Goal: Transaction & Acquisition: Obtain resource

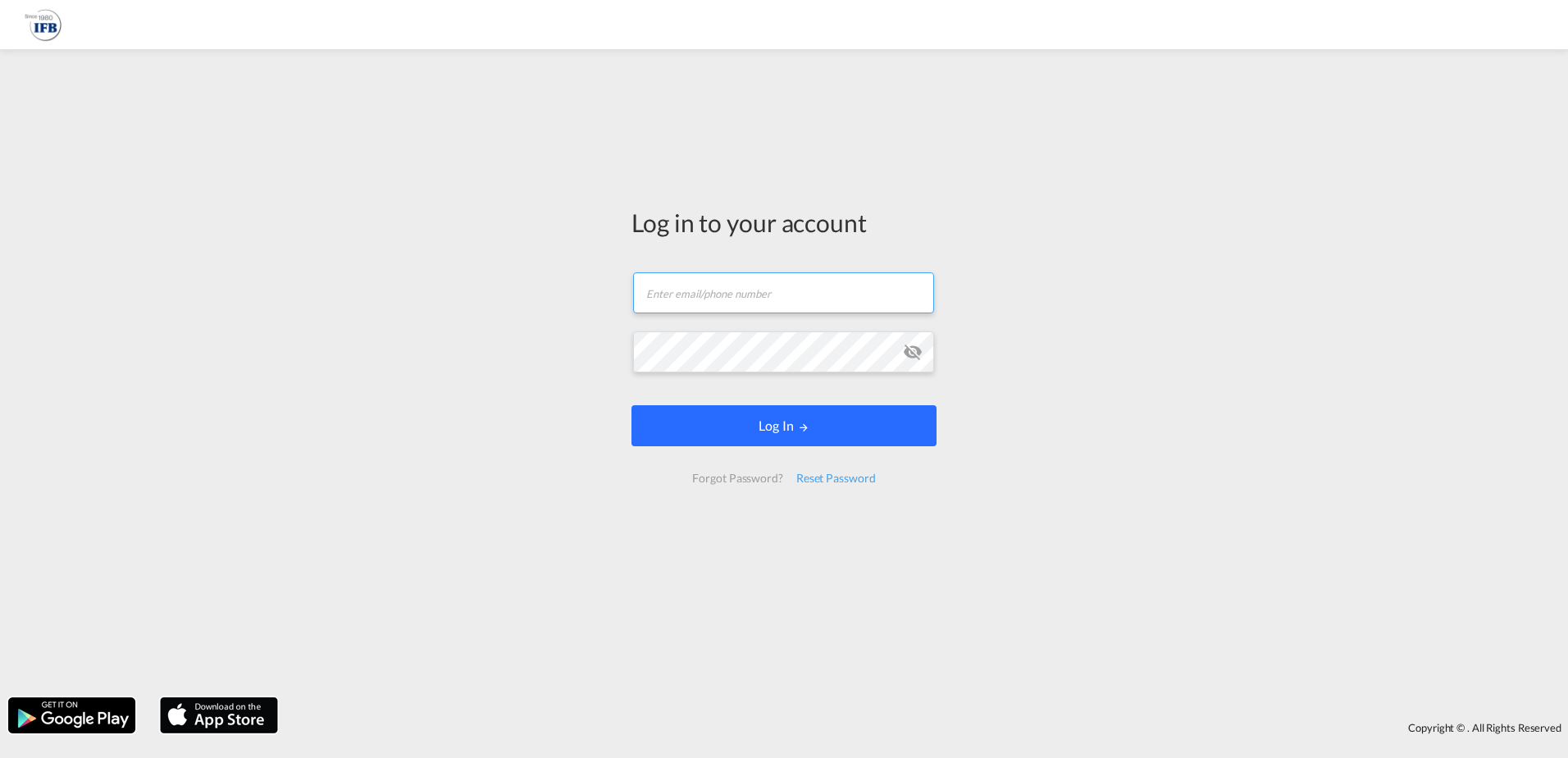
type input "[EMAIL_ADDRESS][PERSON_NAME][DOMAIN_NAME]"
click at [717, 427] on button "Log In" at bounding box center [783, 426] width 305 height 41
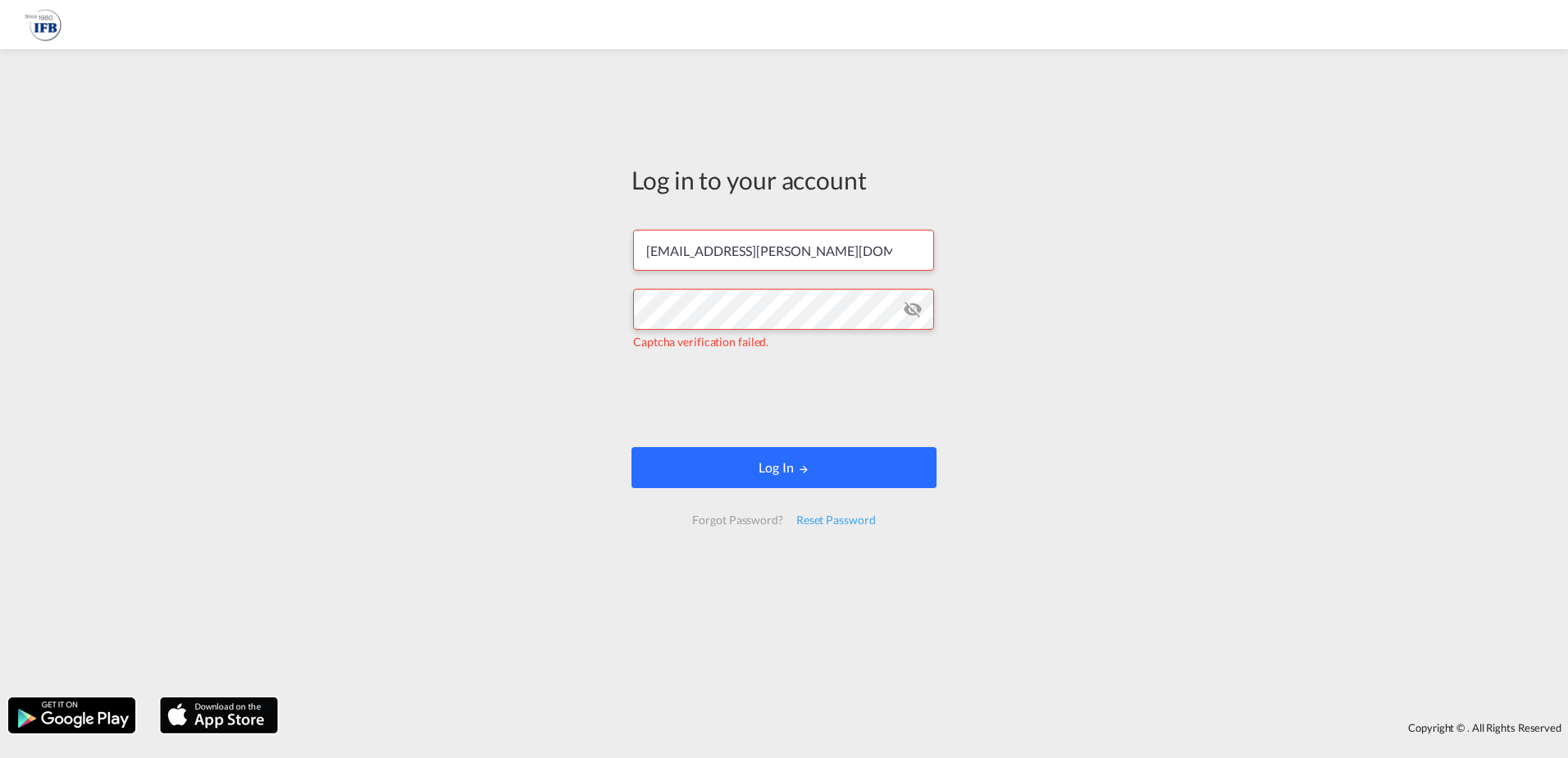
click at [771, 471] on button "Log In" at bounding box center [783, 467] width 305 height 41
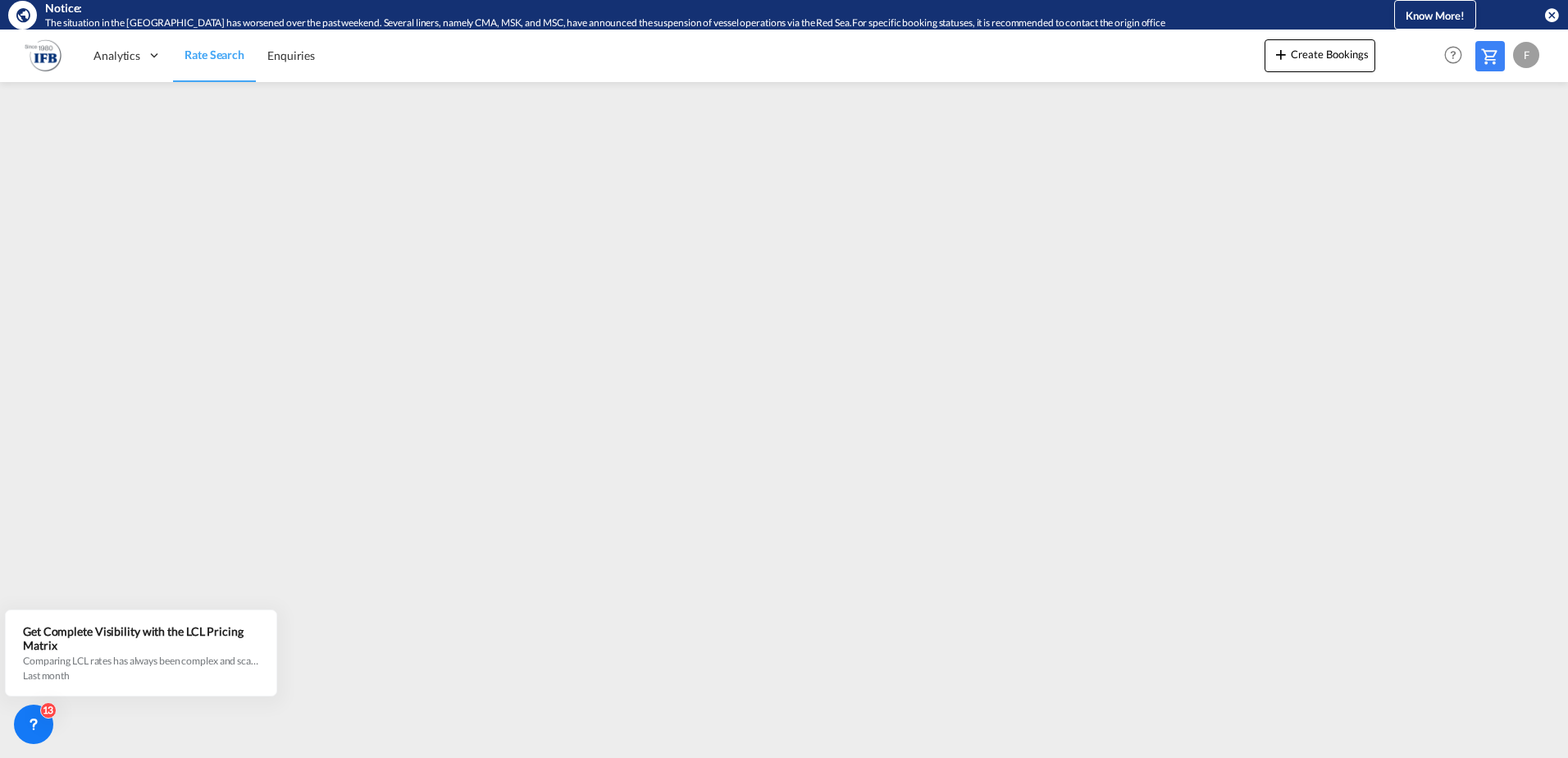
click at [1532, 59] on div "F" at bounding box center [1526, 55] width 26 height 26
click at [1493, 155] on button "Logout" at bounding box center [1507, 155] width 106 height 33
